Goal: Information Seeking & Learning: Learn about a topic

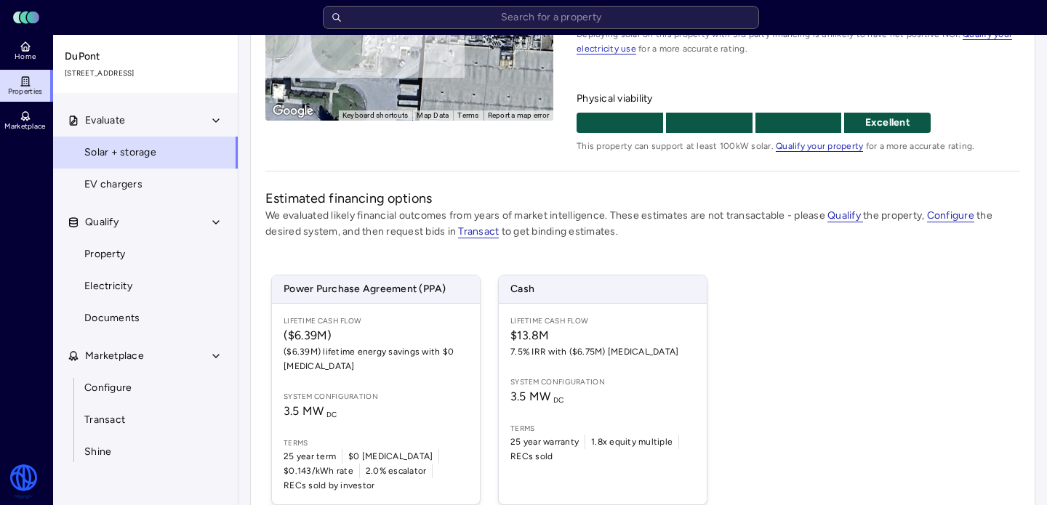
scroll to position [268, 0]
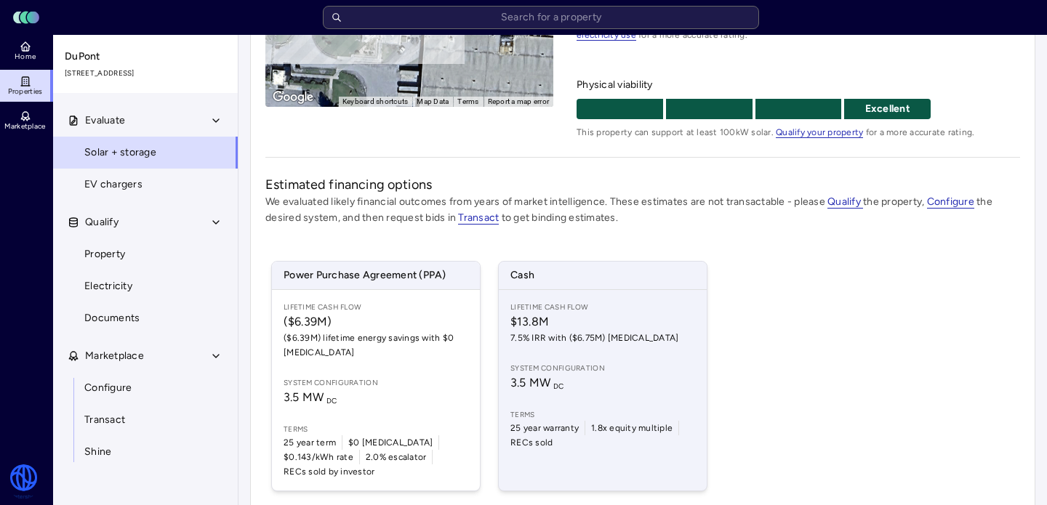
click at [631, 309] on span "Lifetime Cash Flow" at bounding box center [603, 308] width 185 height 12
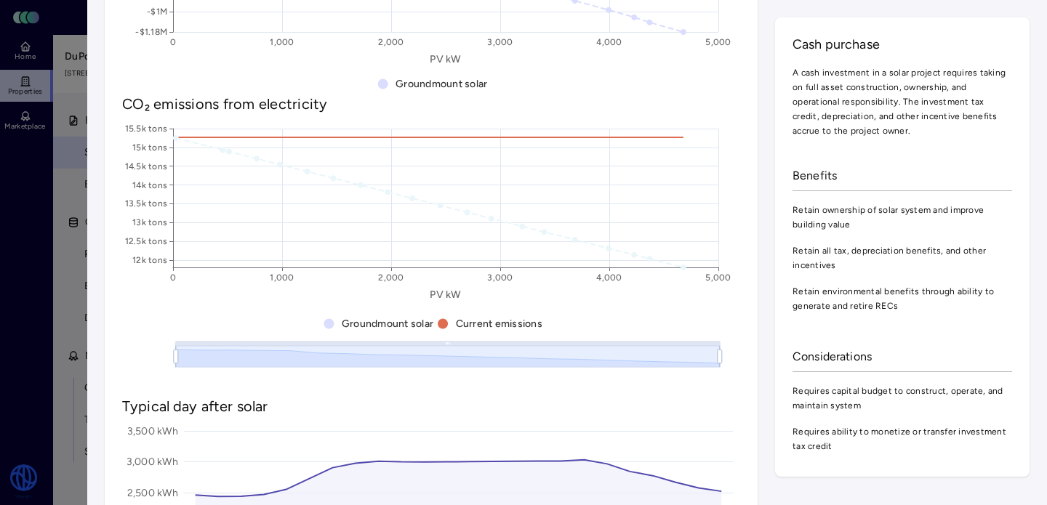
scroll to position [1133, 0]
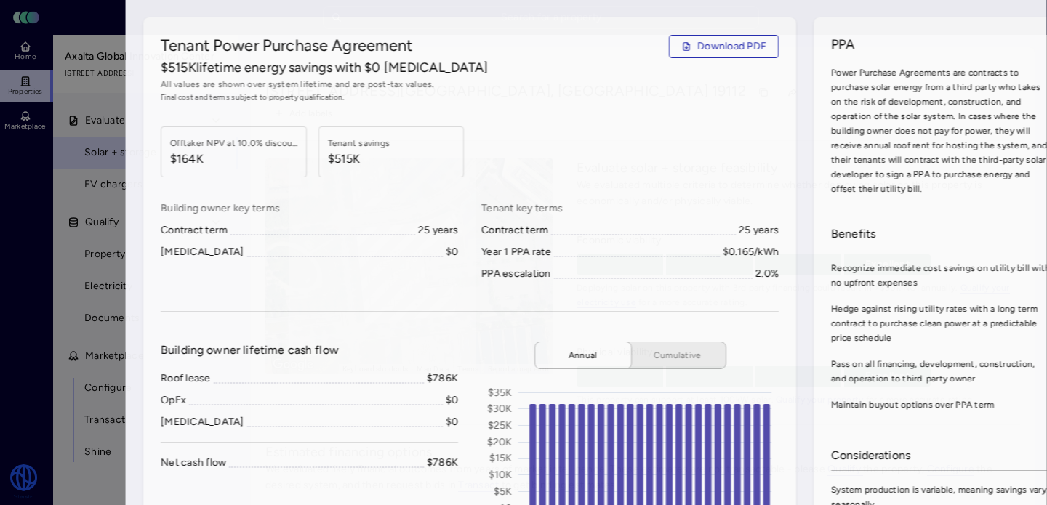
click at [53, 205] on div at bounding box center [523, 252] width 1047 height 505
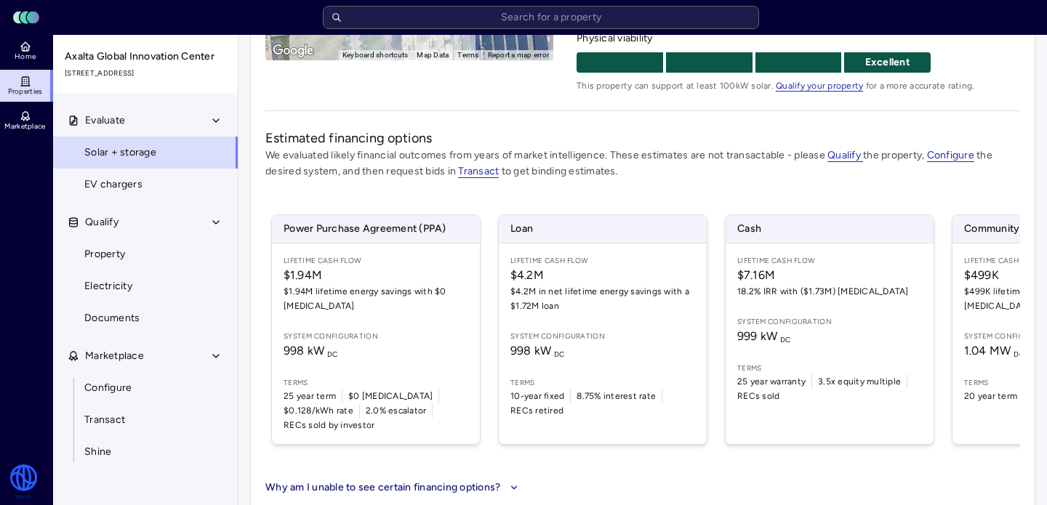
scroll to position [313, 0]
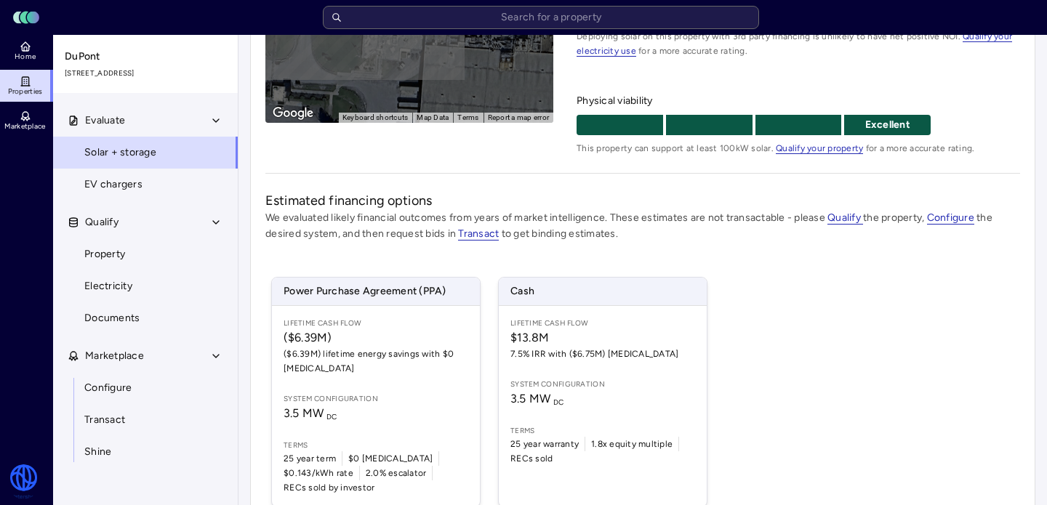
scroll to position [317, 0]
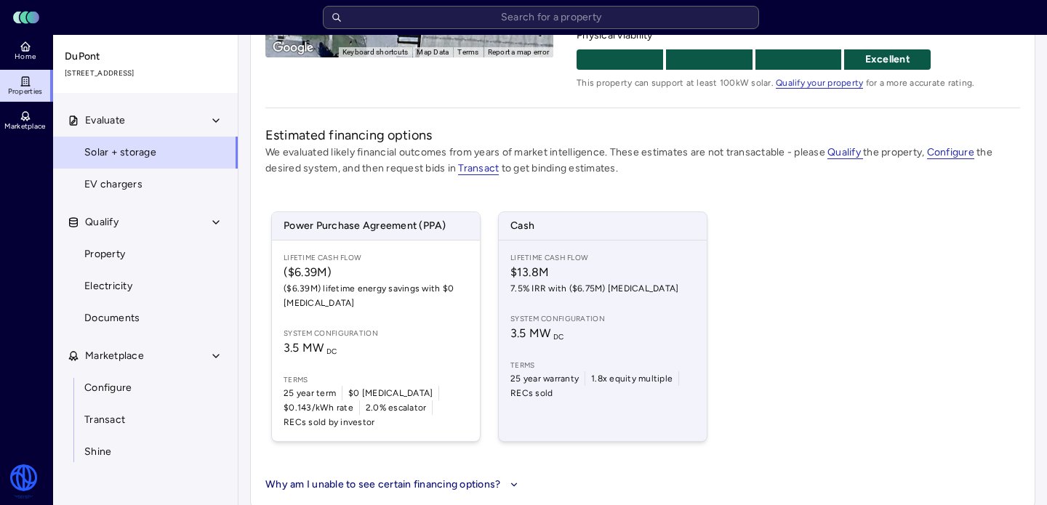
click at [636, 263] on span "Lifetime Cash Flow" at bounding box center [603, 258] width 185 height 12
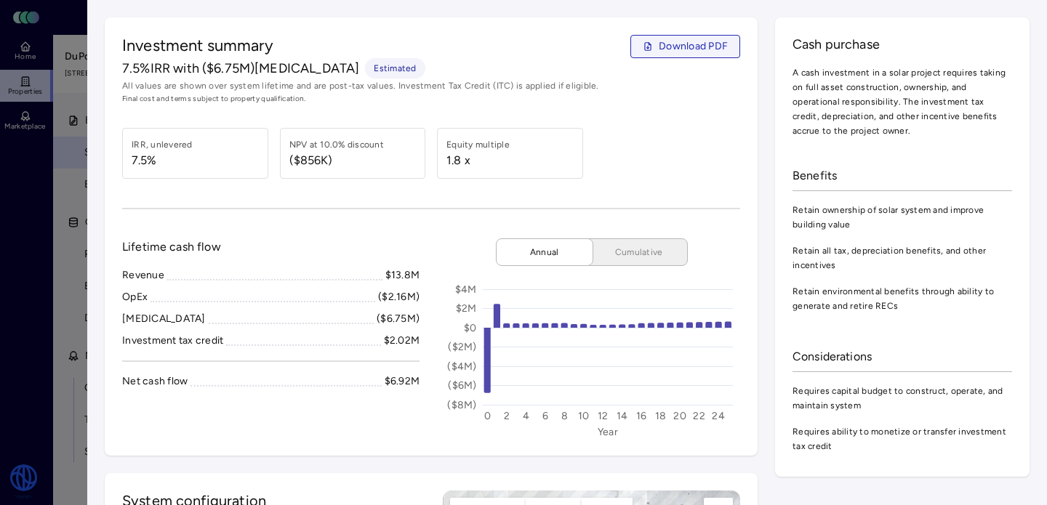
click at [680, 43] on span "Download PDF" at bounding box center [693, 47] width 69 height 16
click at [700, 47] on span "Download PDF" at bounding box center [693, 47] width 69 height 16
click at [674, 40] on span "Download PDF" at bounding box center [693, 47] width 69 height 16
click at [684, 44] on span "Download PDF" at bounding box center [693, 47] width 69 height 16
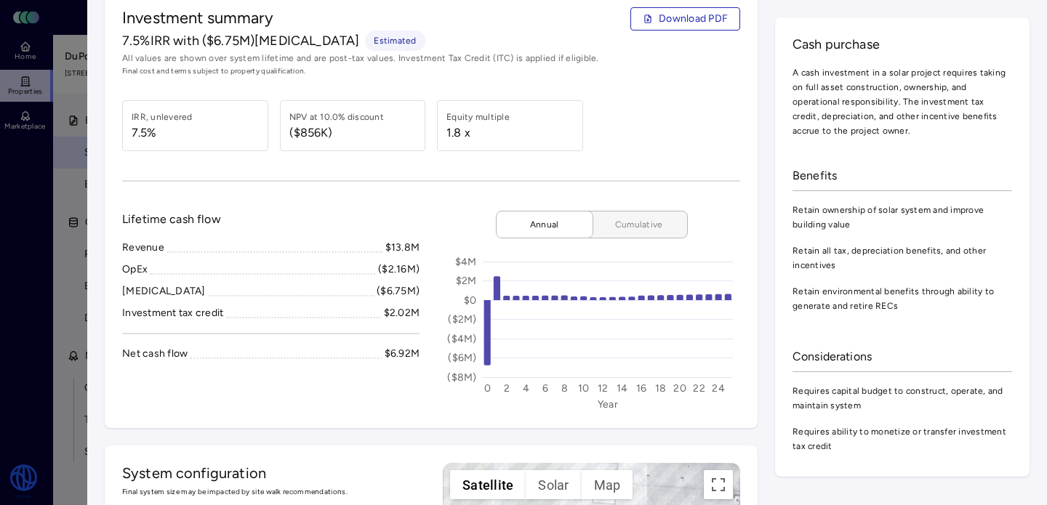
click at [652, 227] on span "Cumulative" at bounding box center [639, 224] width 73 height 15
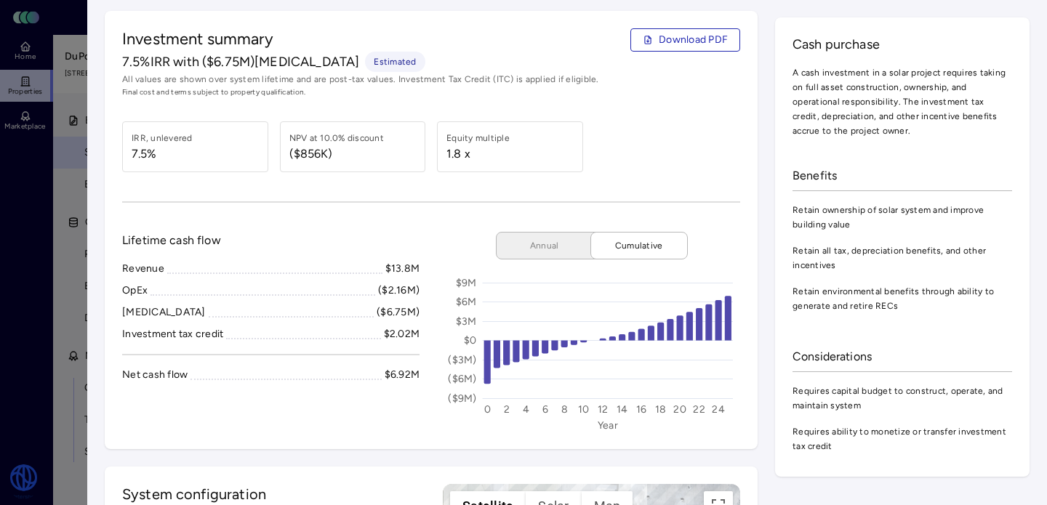
scroll to position [10, 0]
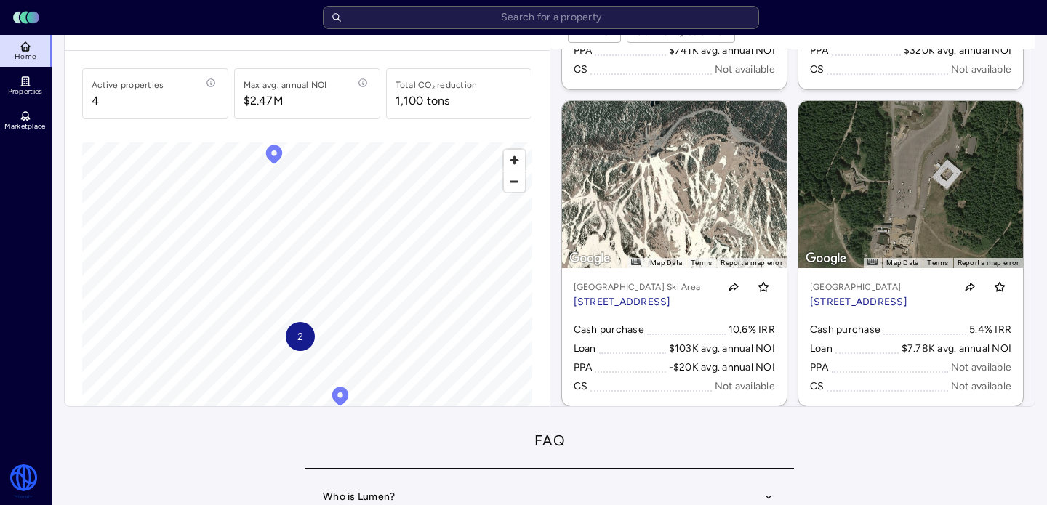
scroll to position [81, 0]
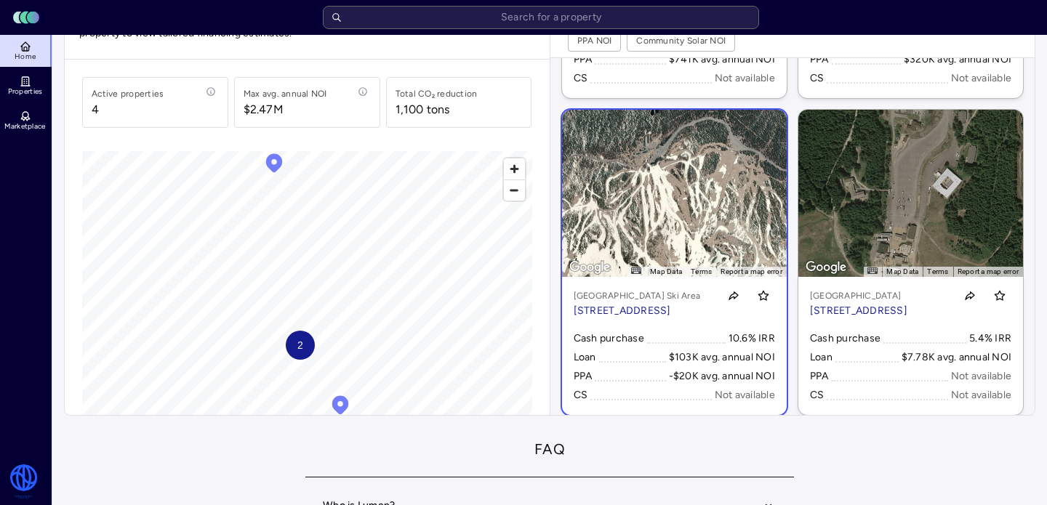
click at [672, 353] on div "$103K avg. annual NOI" at bounding box center [722, 358] width 106 height 16
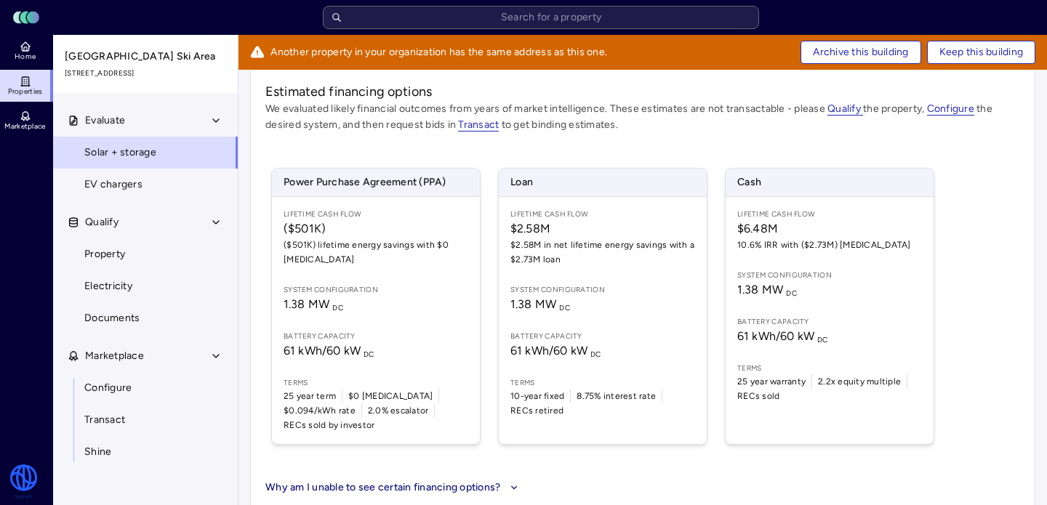
scroll to position [398, 0]
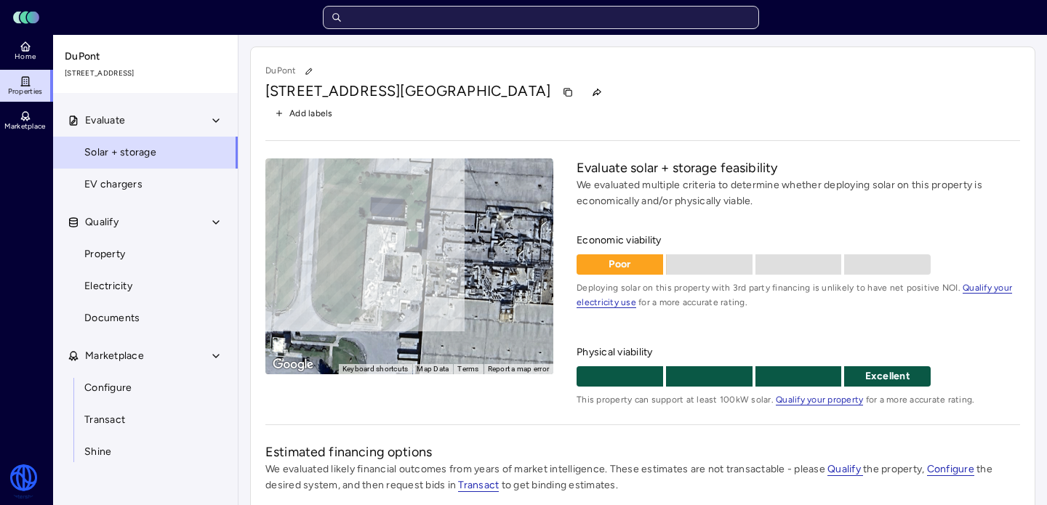
click at [510, 21] on input "text" at bounding box center [541, 17] width 436 height 23
click at [52, 51] on link "Home" at bounding box center [26, 51] width 53 height 32
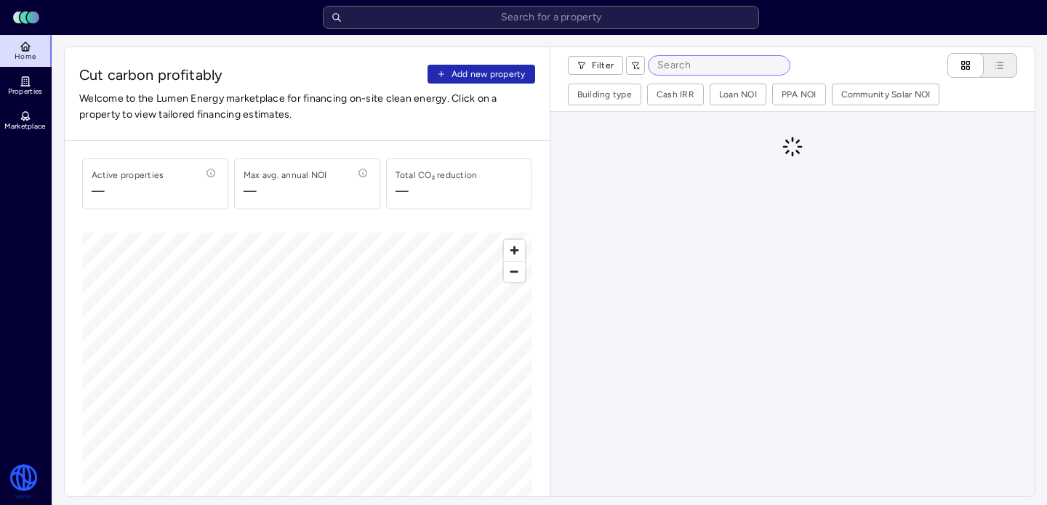
click at [692, 71] on input at bounding box center [719, 65] width 141 height 19
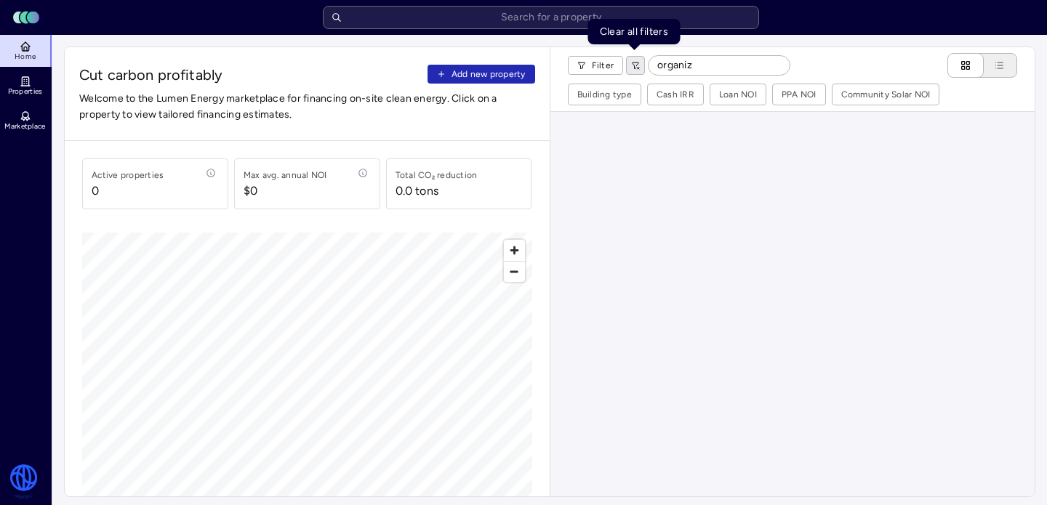
click at [639, 65] on button "button" at bounding box center [635, 65] width 19 height 19
click at [708, 61] on input "organiz" at bounding box center [719, 65] width 141 height 19
type input "o"
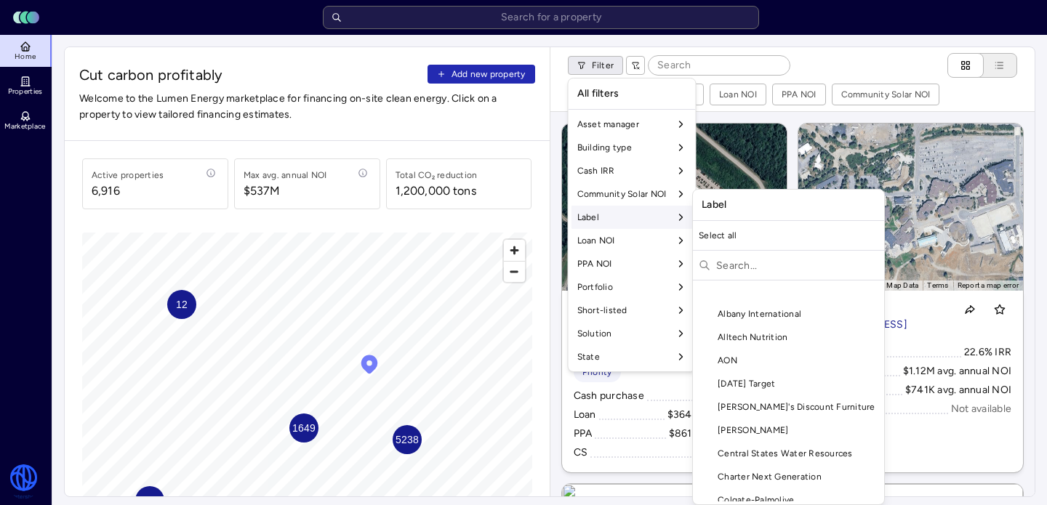
click at [728, 260] on input "text" at bounding box center [797, 265] width 162 height 23
click at [831, 275] on input "text" at bounding box center [797, 265] width 162 height 23
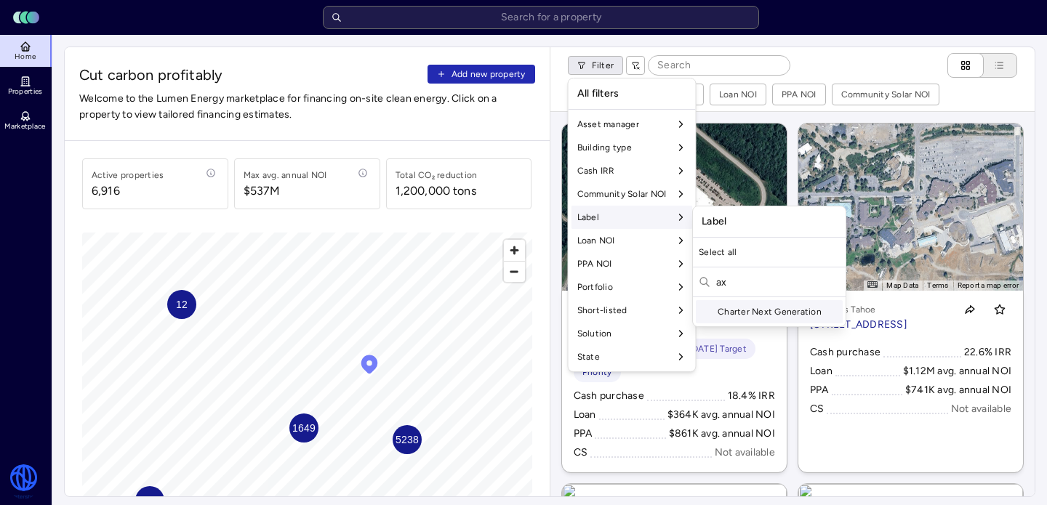
type input "a"
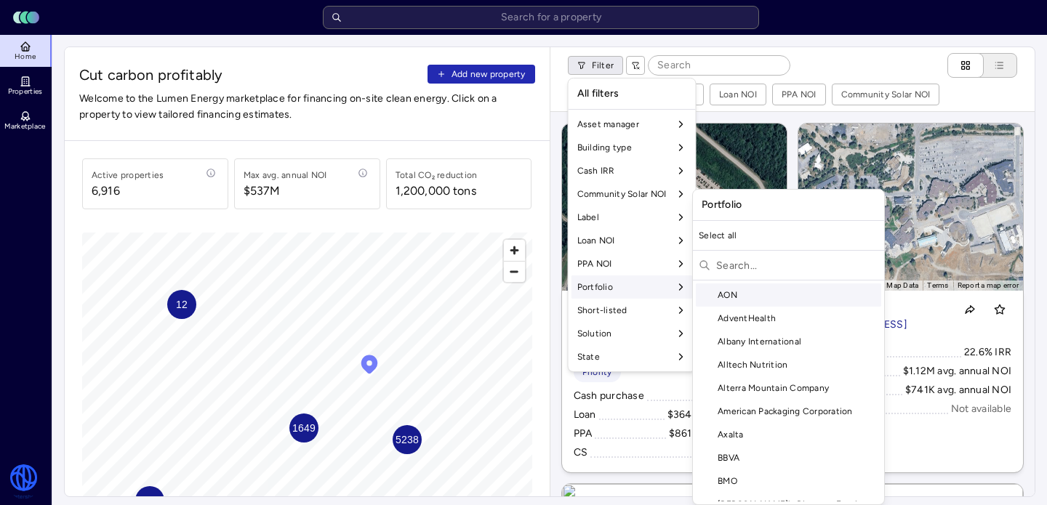
click at [753, 263] on input "text" at bounding box center [797, 265] width 162 height 23
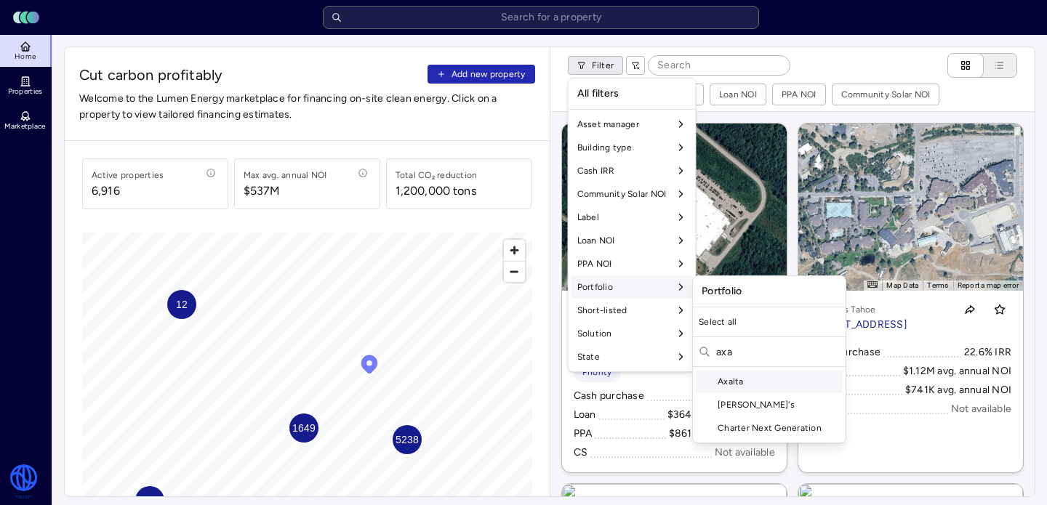
type input "axa"
click at [733, 380] on div "Axalta" at bounding box center [769, 381] width 147 height 23
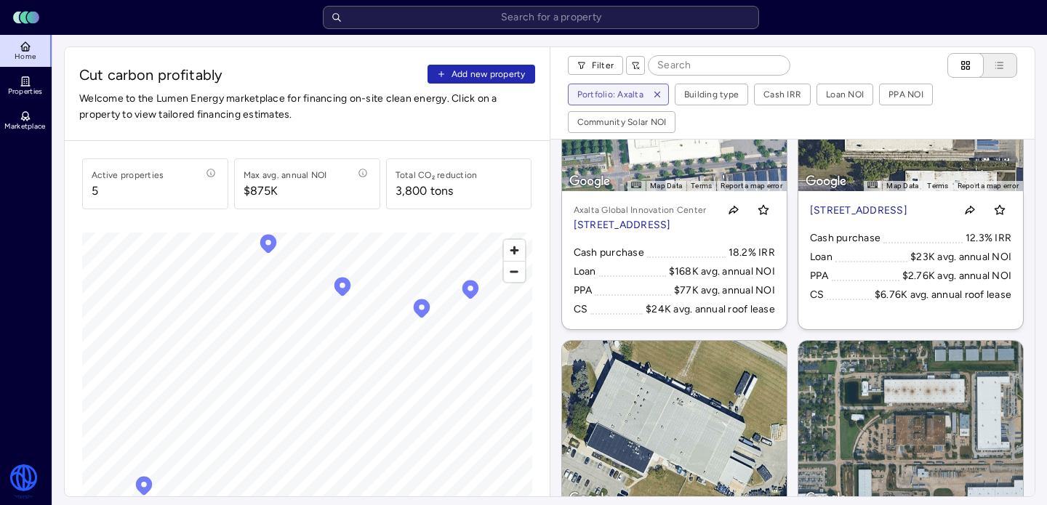
scroll to position [155, 0]
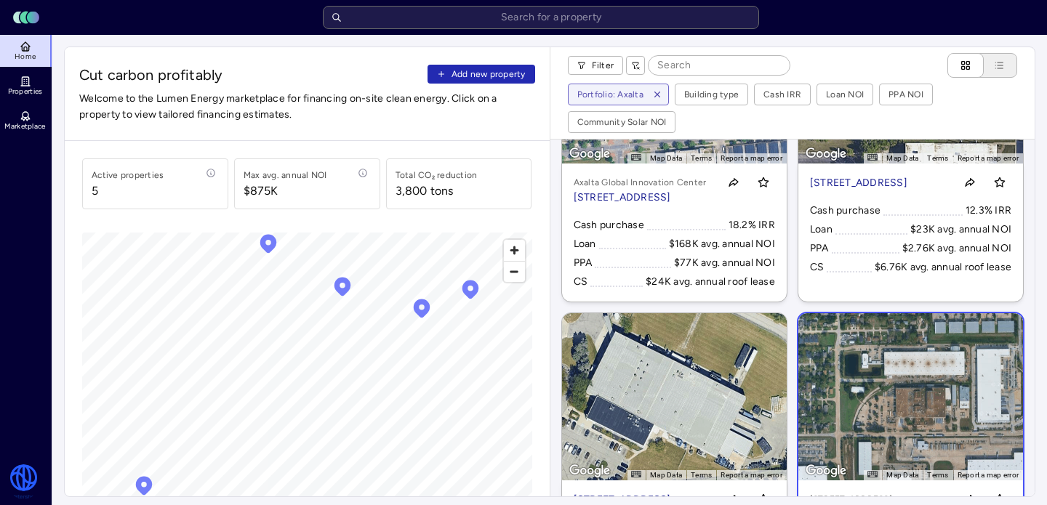
click at [902, 391] on link "← Move left → Move right ↑ Move up ↓ Move down + Zoom in - Zoom out Home Jump l…" at bounding box center [910, 481] width 225 height 336
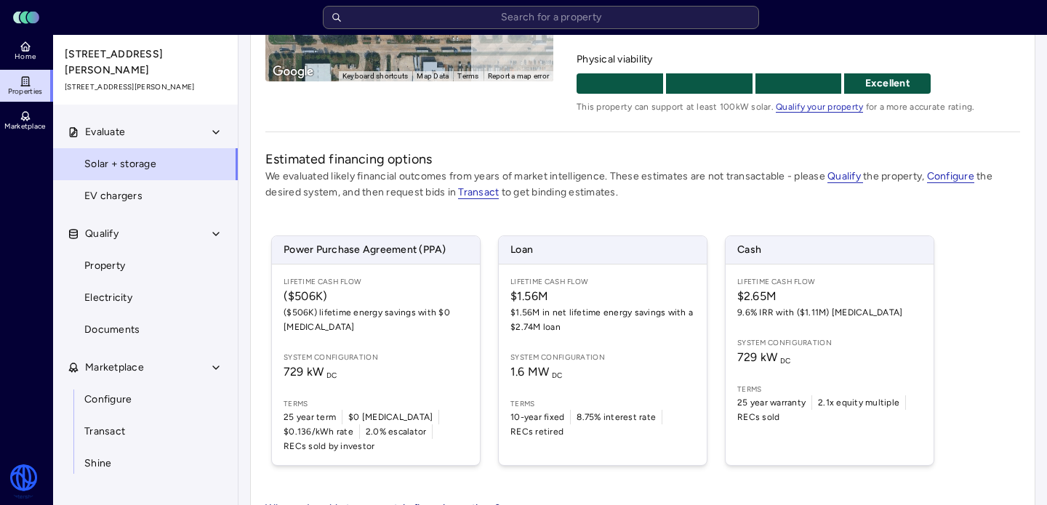
scroll to position [317, 0]
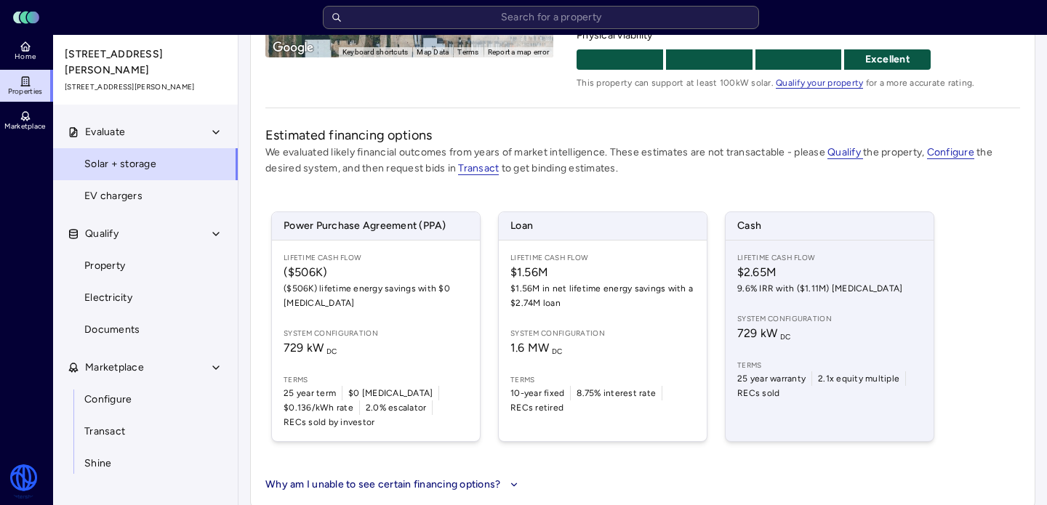
click at [923, 337] on div "Lifetime Cash Flow $2.65M 9.6% IRR with ($1.11M) CapEx System configuration 729…" at bounding box center [830, 341] width 208 height 201
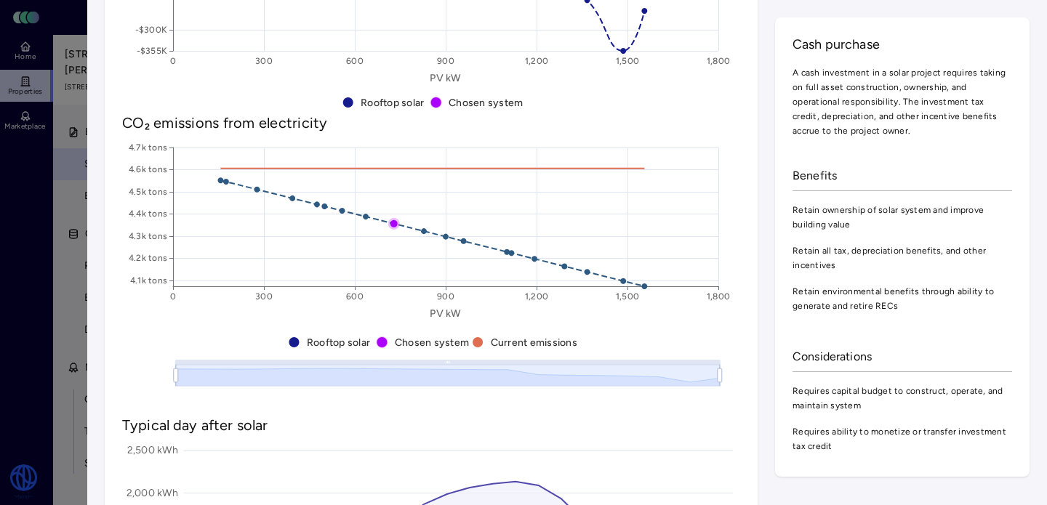
scroll to position [997, 0]
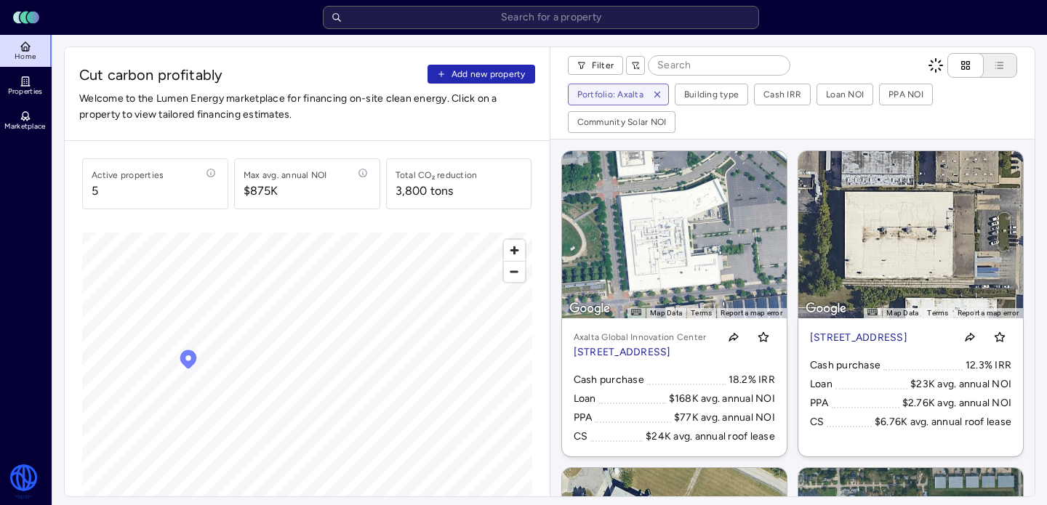
click at [185, 357] on icon "Map marker" at bounding box center [188, 359] width 17 height 19
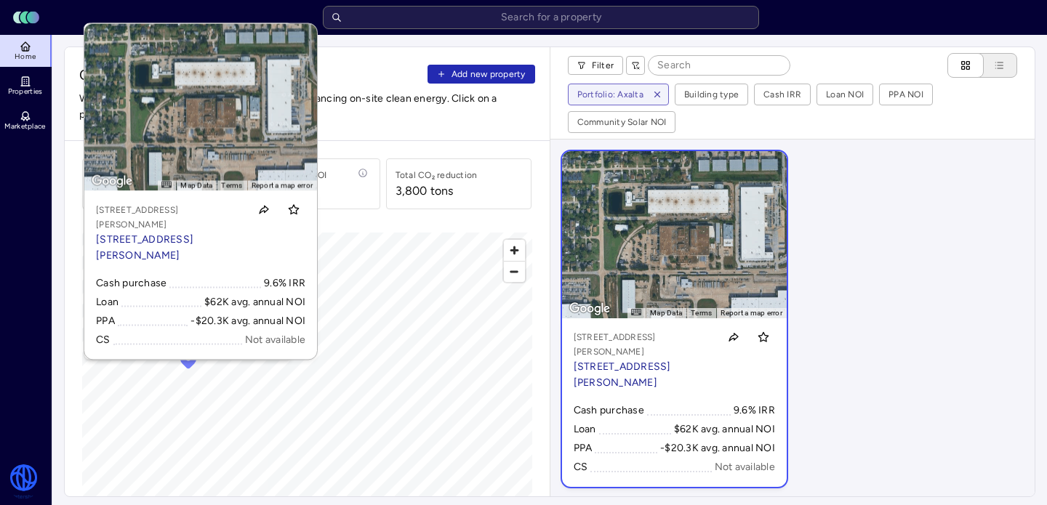
click at [675, 330] on p "[STREET_ADDRESS][PERSON_NAME]" at bounding box center [643, 344] width 139 height 29
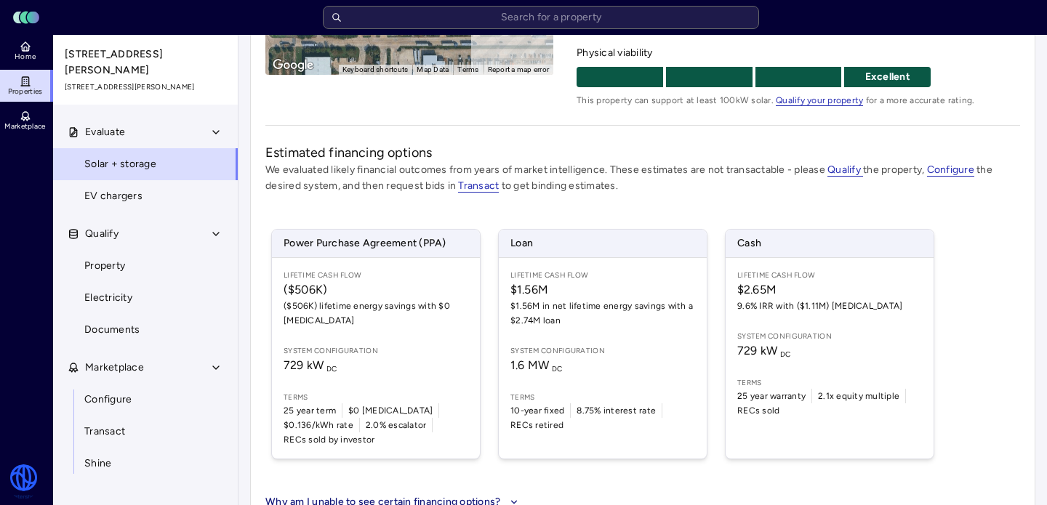
scroll to position [317, 0]
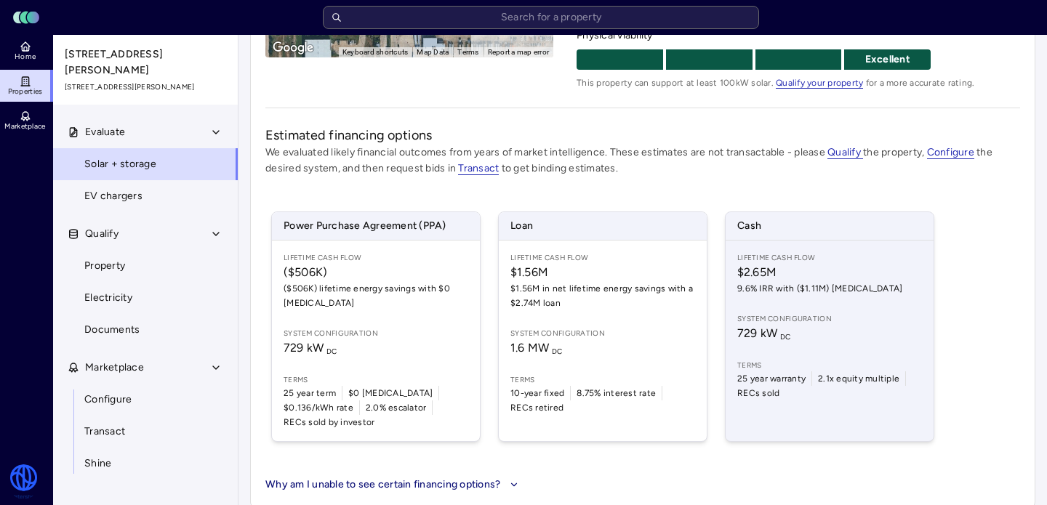
click at [773, 305] on div "Lifetime Cash Flow $2.65M 9.6% IRR with ($1.11M) CapEx System configuration 729…" at bounding box center [830, 341] width 208 height 201
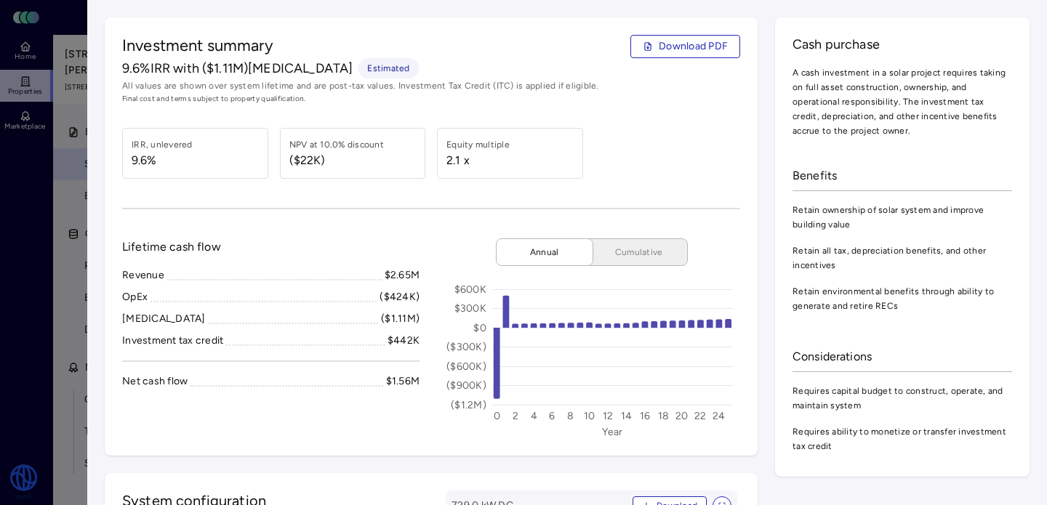
click at [49, 178] on div at bounding box center [523, 252] width 1047 height 505
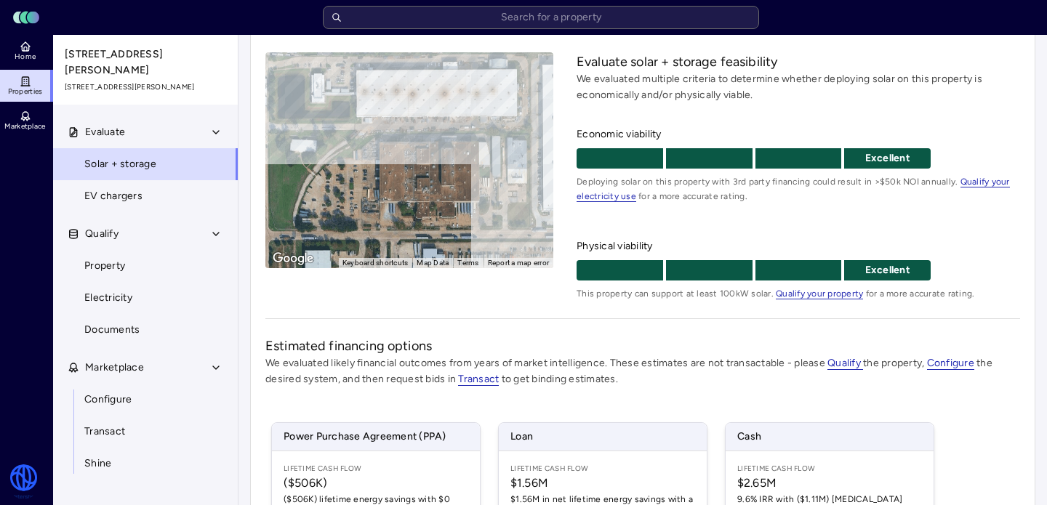
scroll to position [317, 0]
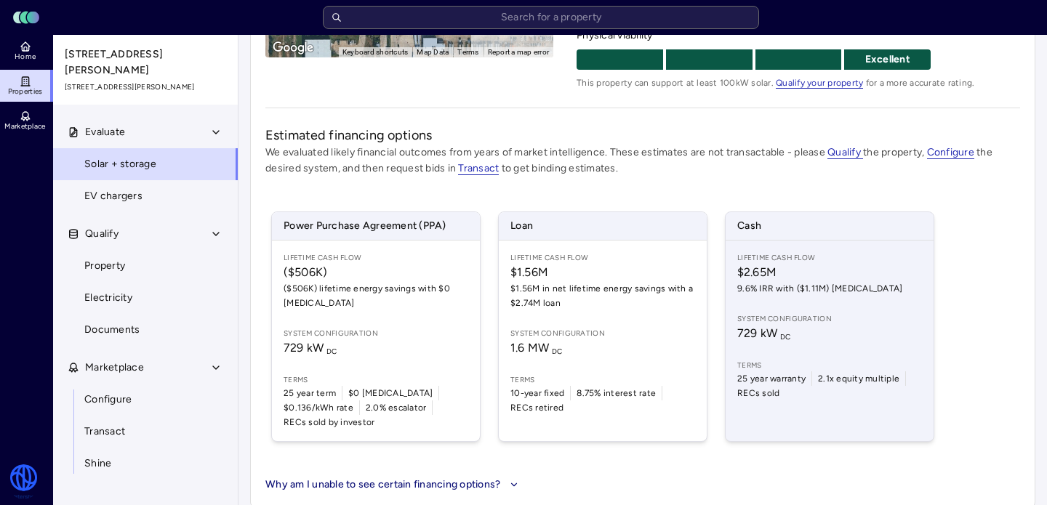
click at [778, 268] on span "$2.65M" at bounding box center [829, 272] width 185 height 17
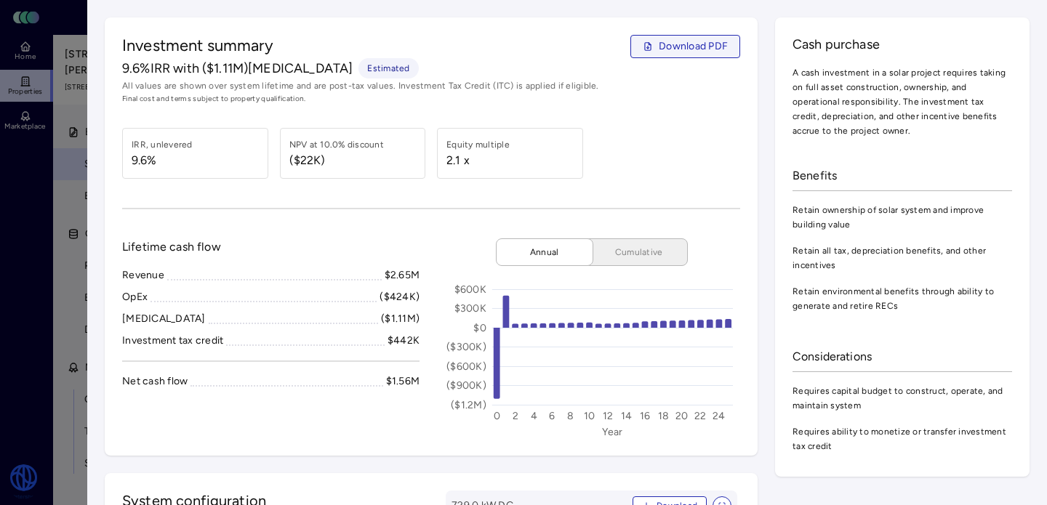
click at [671, 57] on button "Download PDF" at bounding box center [686, 46] width 110 height 23
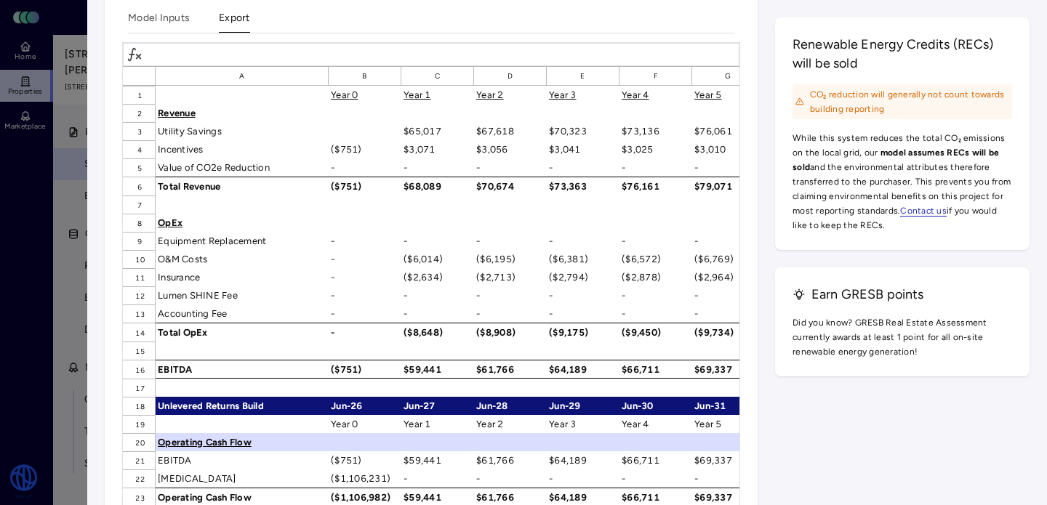
scroll to position [2074, 0]
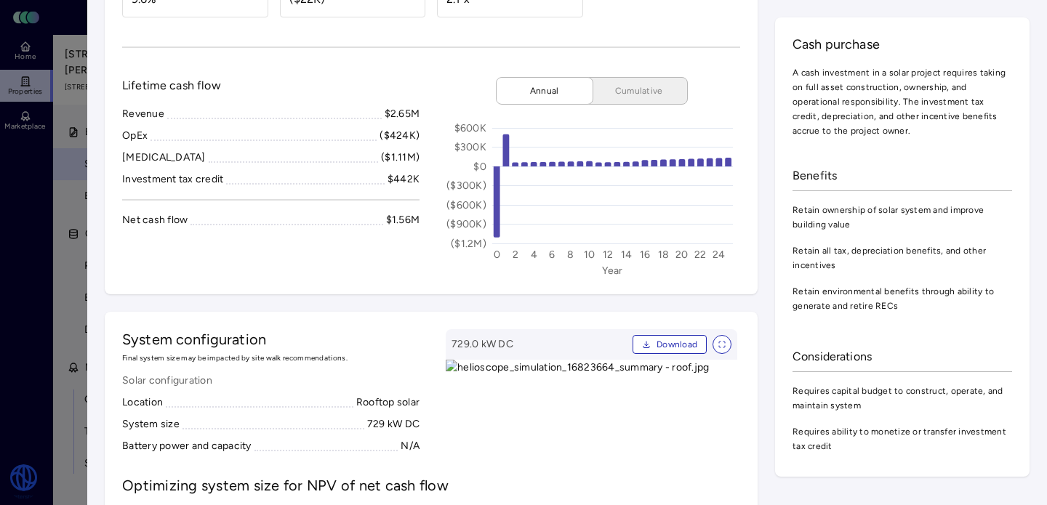
scroll to position [326, 0]
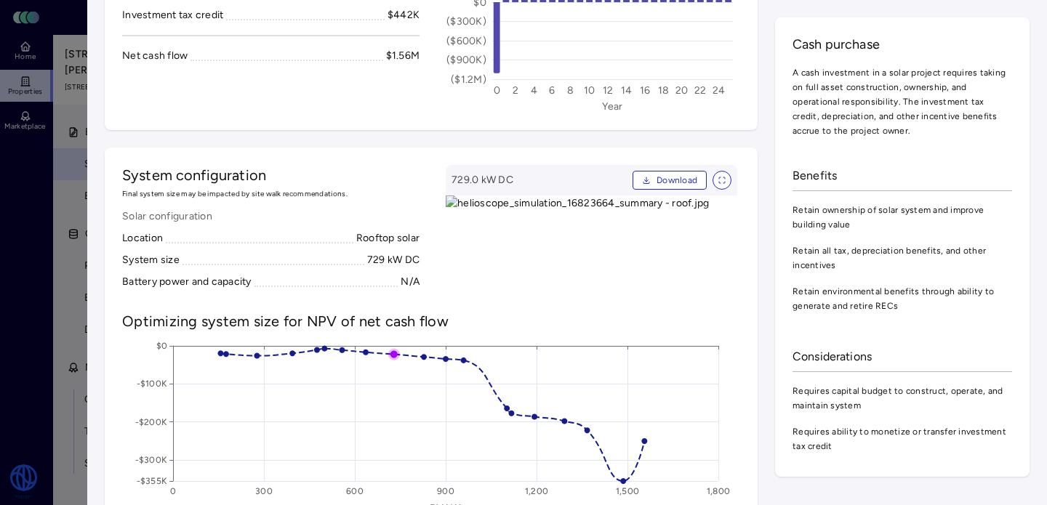
click at [371, 263] on div "729 kW DC" at bounding box center [393, 260] width 52 height 16
copy div "729"
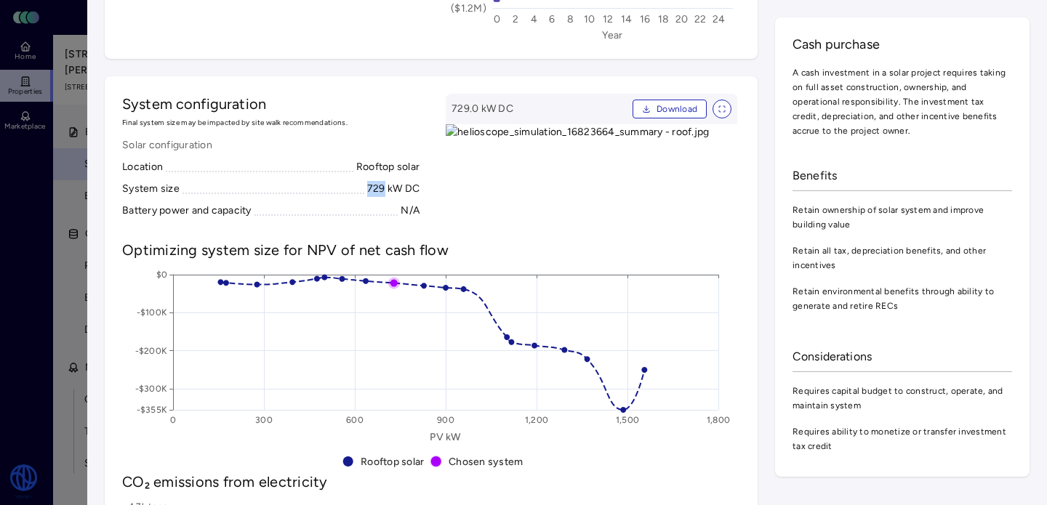
scroll to position [402, 0]
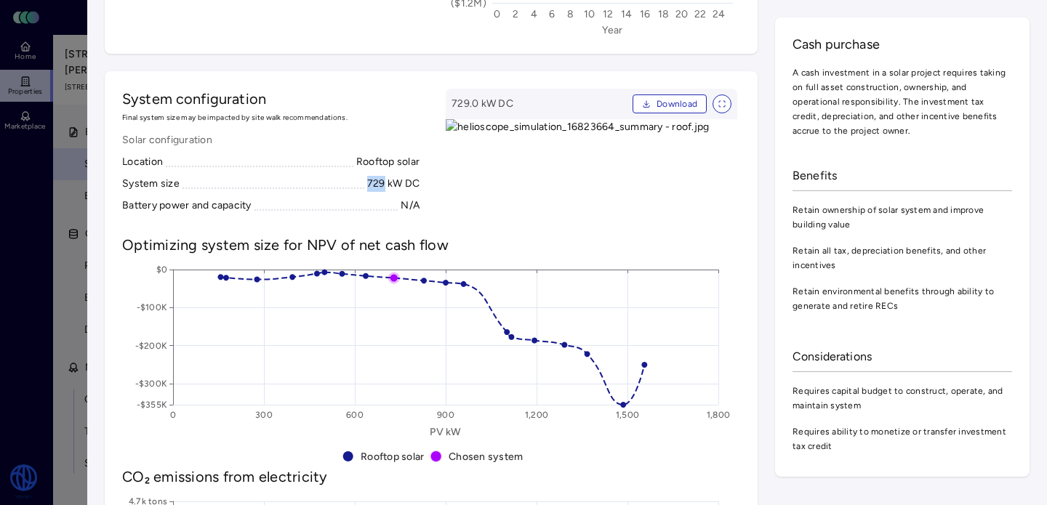
click at [377, 182] on div "729 kW DC" at bounding box center [393, 184] width 52 height 16
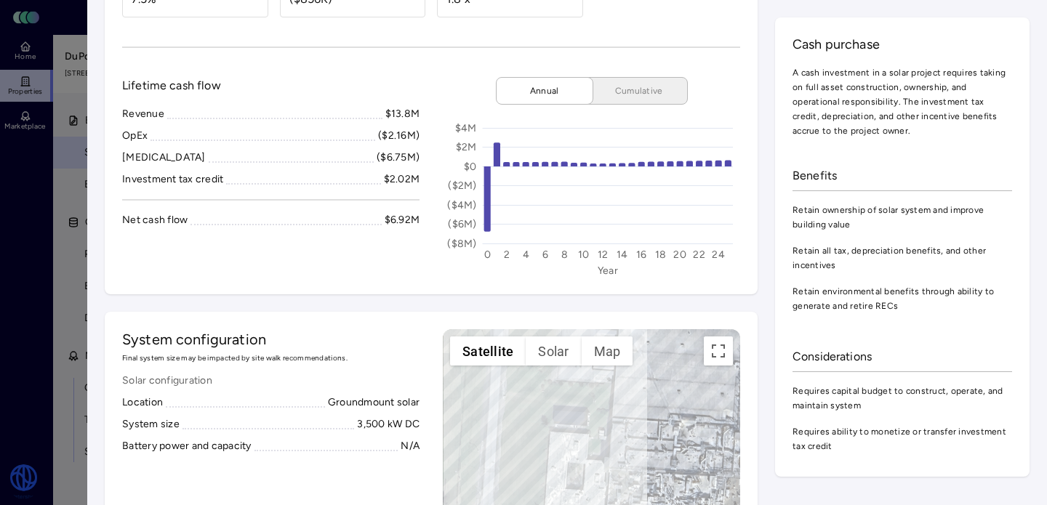
scroll to position [178, 0]
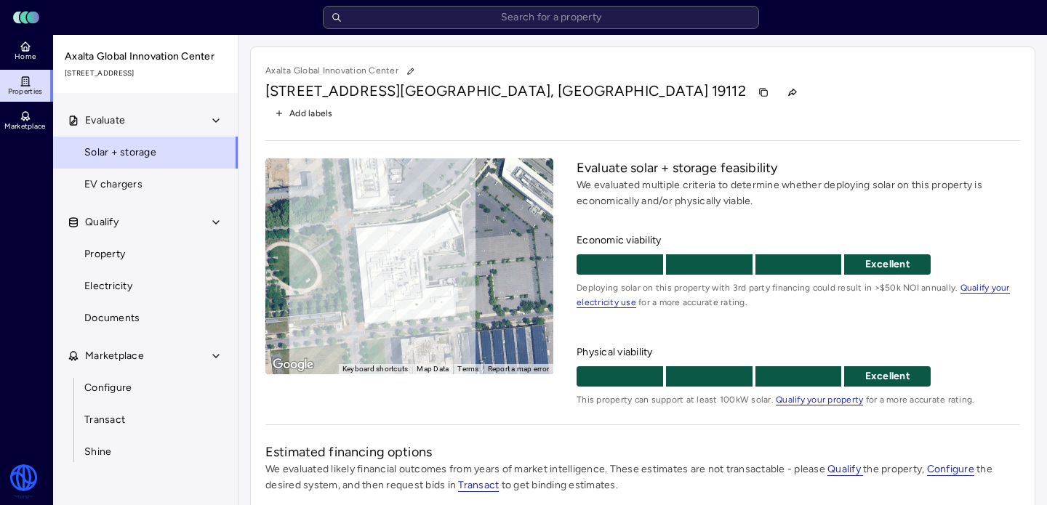
scroll to position [313, 0]
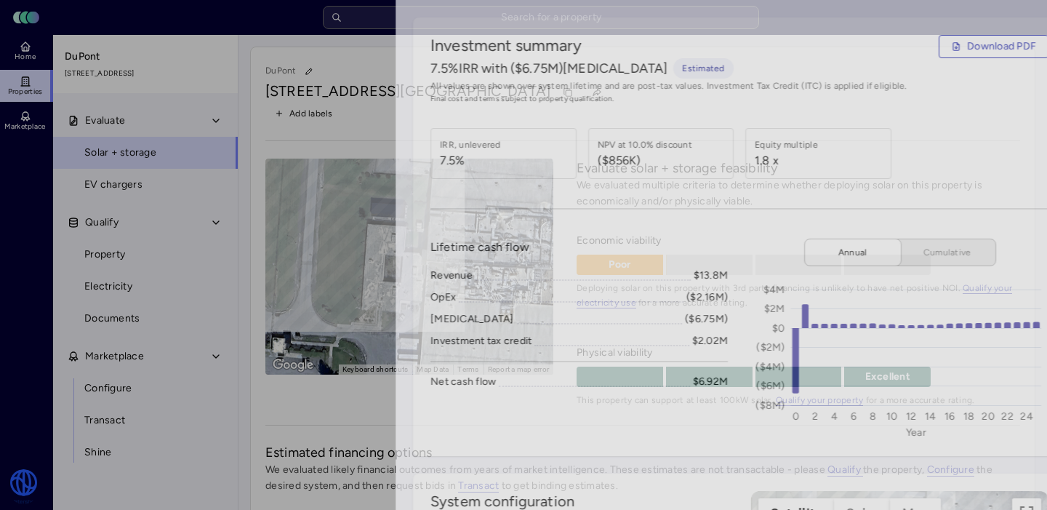
click at [23, 224] on div at bounding box center [523, 255] width 1047 height 510
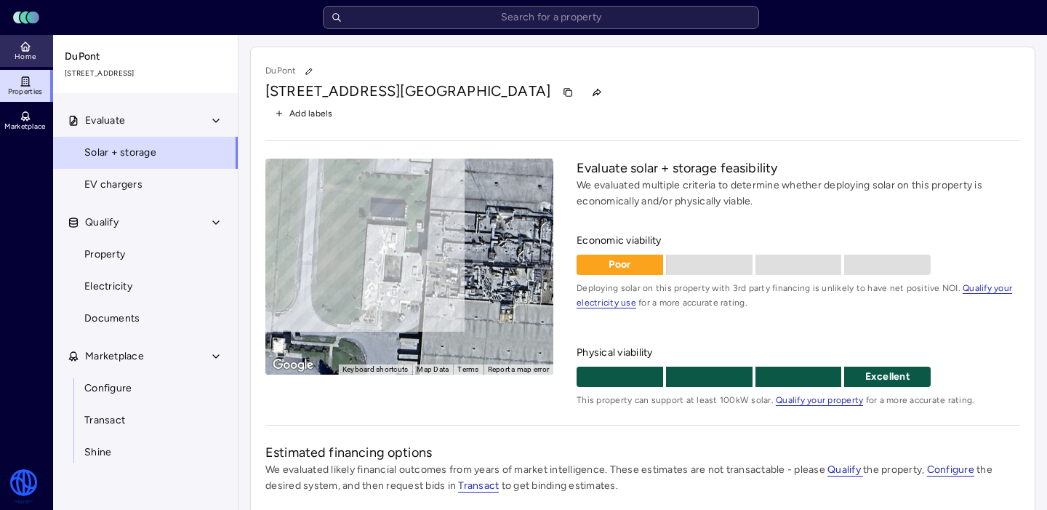
click at [4, 53] on link "Home" at bounding box center [26, 51] width 53 height 32
